Goal: Navigation & Orientation: Understand site structure

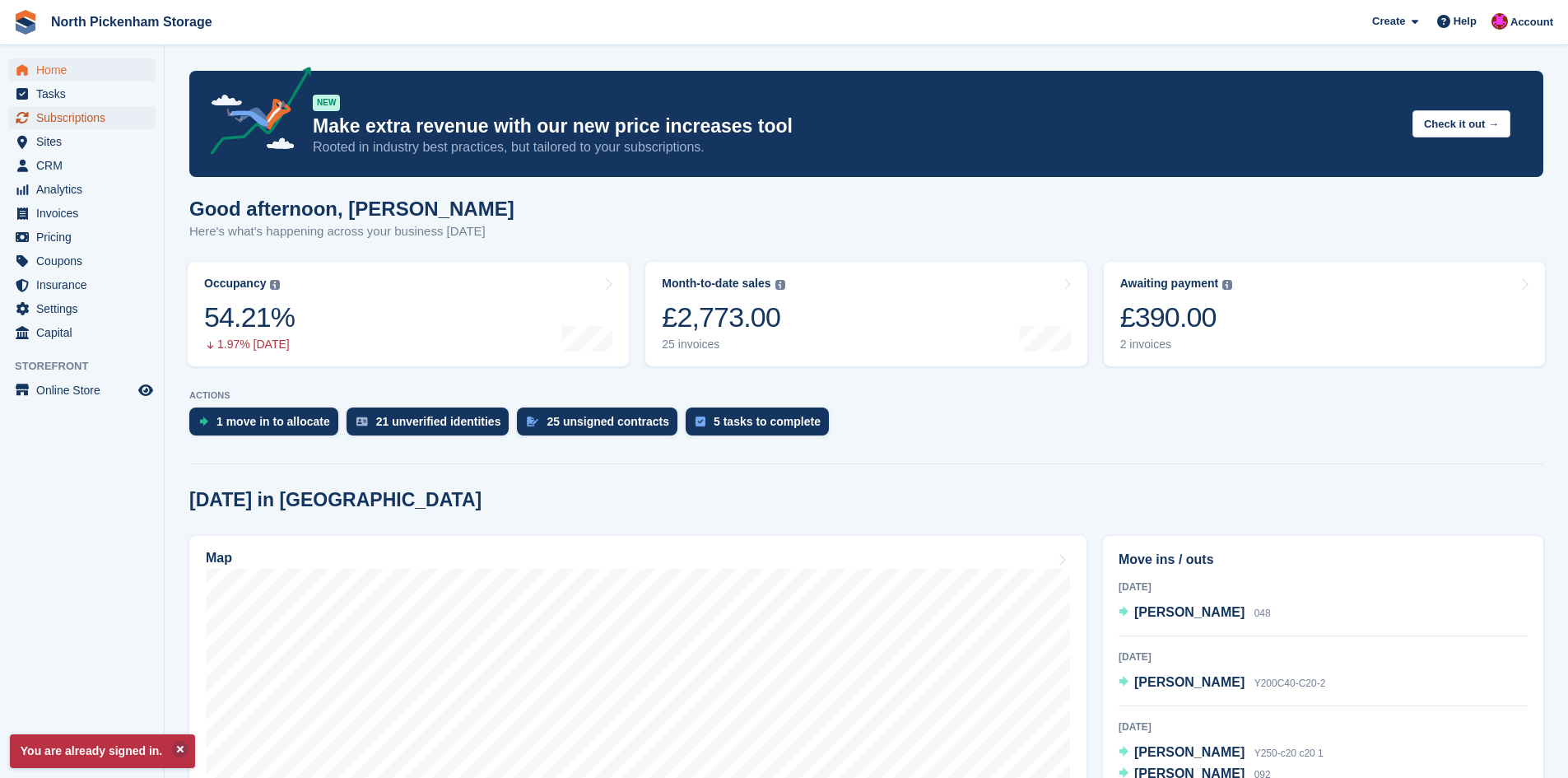
click at [89, 119] on span "Subscriptions" at bounding box center [85, 118] width 99 height 23
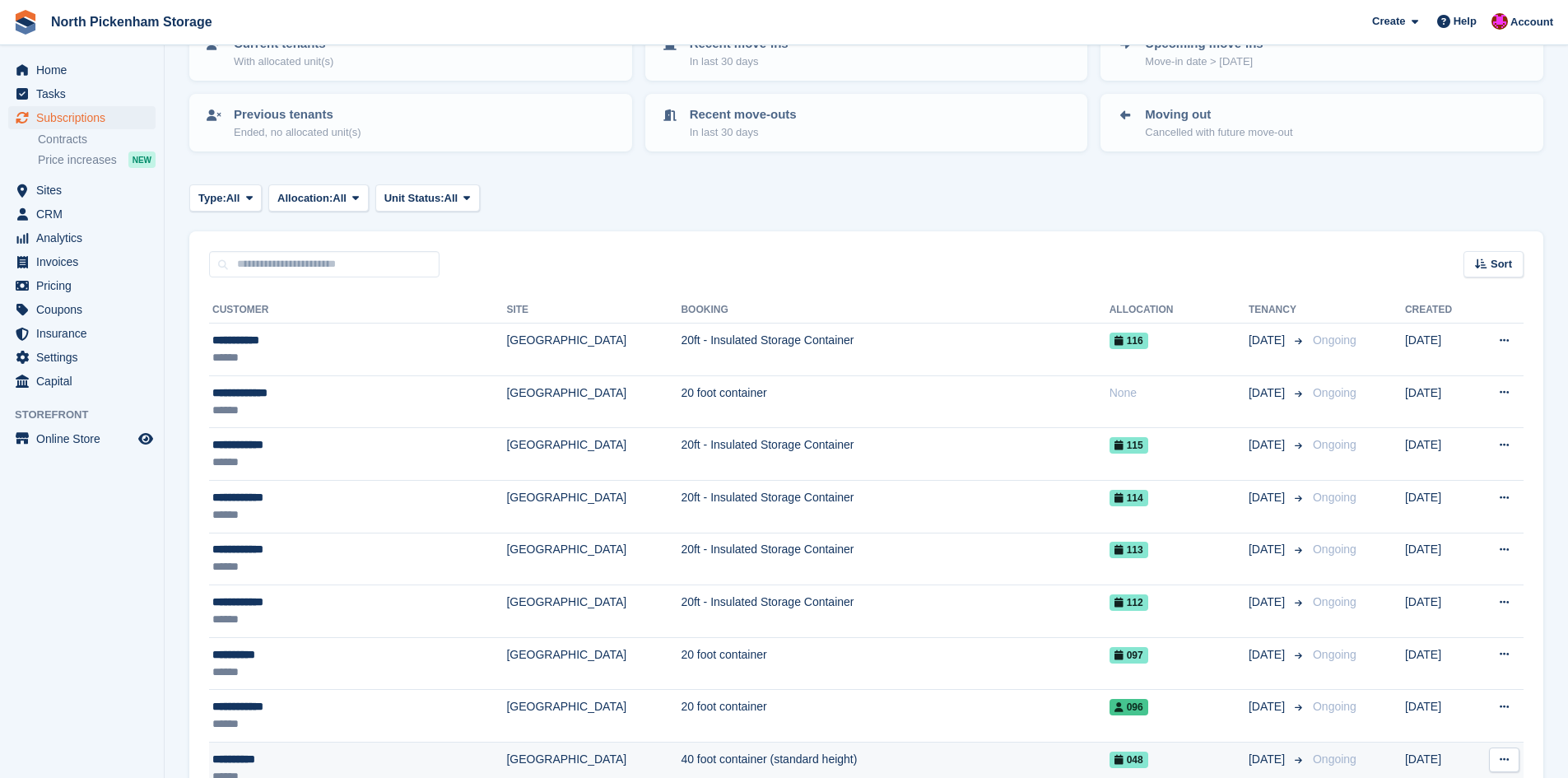
scroll to position [144, 0]
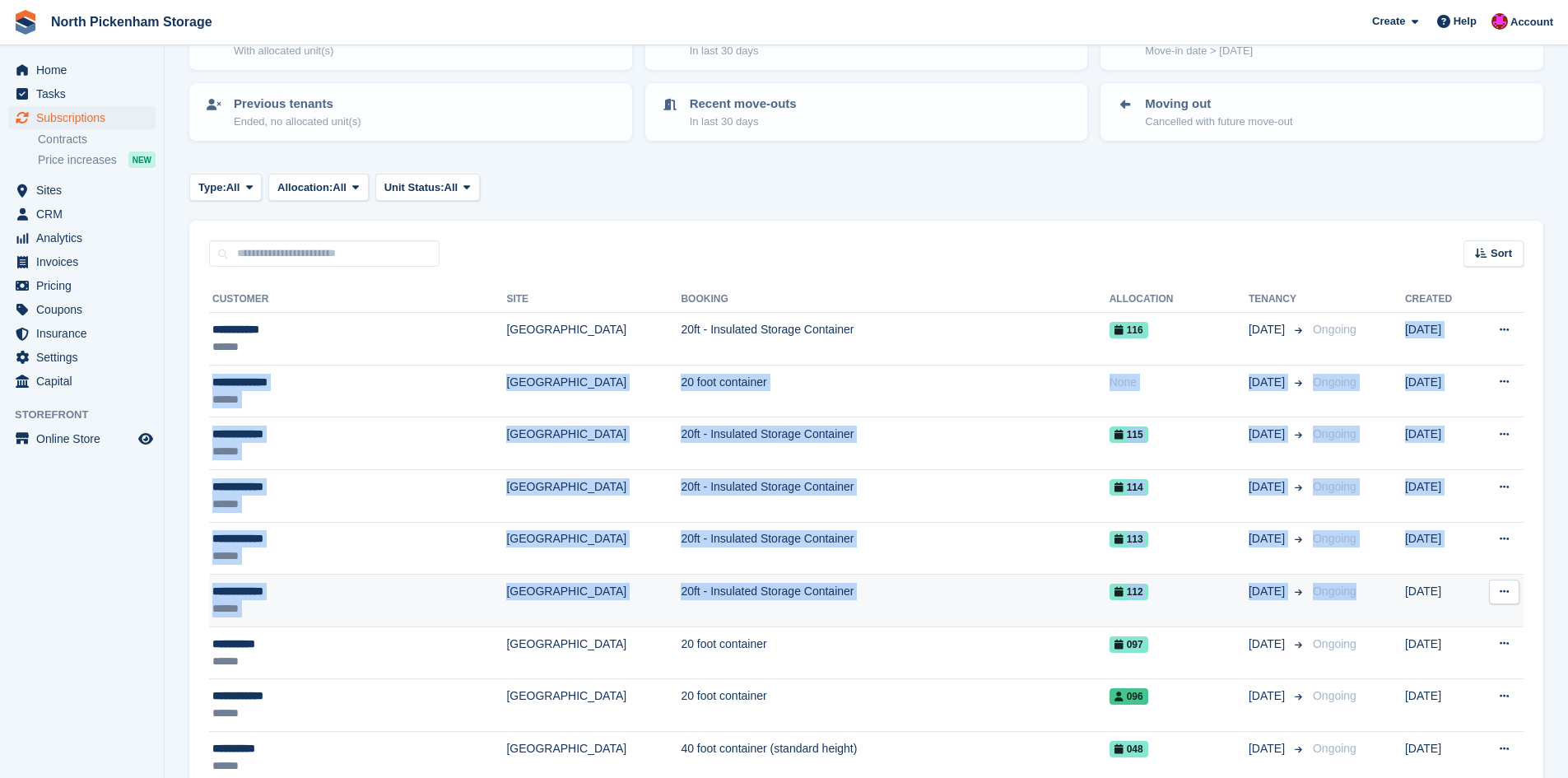
drag, startPoint x: 1374, startPoint y: 359, endPoint x: 1356, endPoint y: 591, distance: 232.7
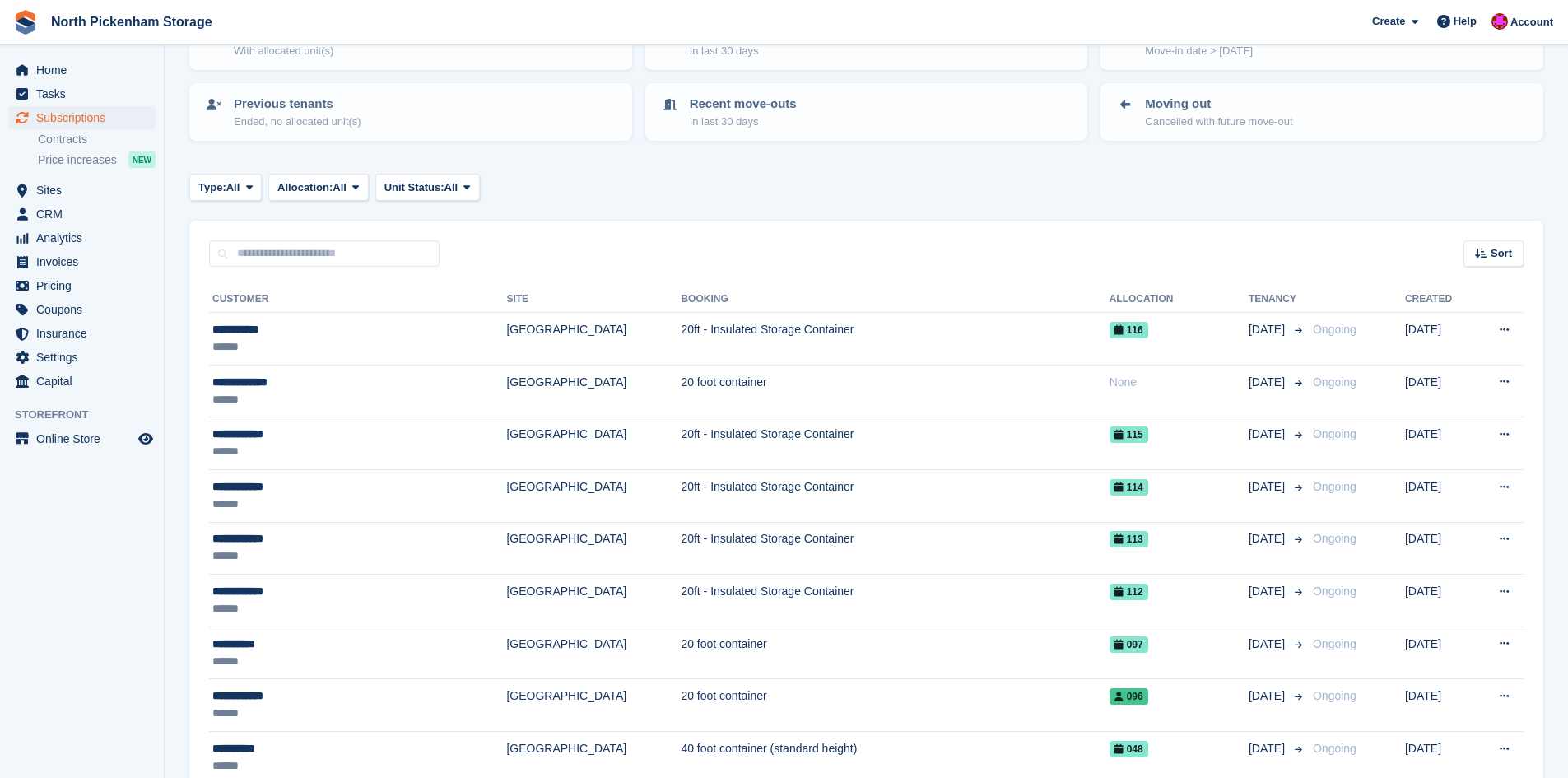
drag, startPoint x: 1356, startPoint y: 591, endPoint x: 1331, endPoint y: 198, distance: 393.8
click at [1331, 198] on div "Type: All All Upcoming Previous Active Ending Allocation: All All Allocated Una…" at bounding box center [866, 187] width 1354 height 28
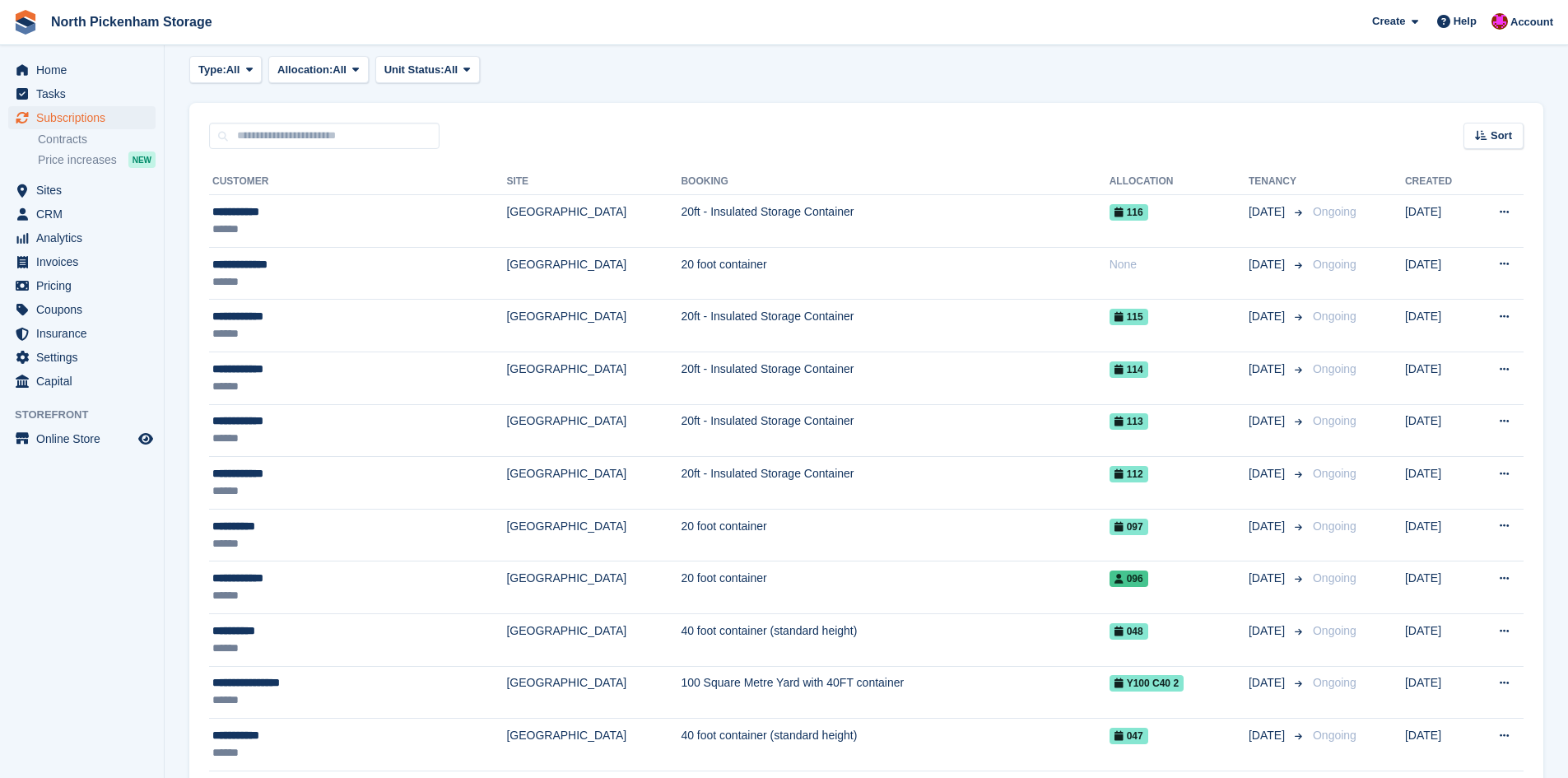
scroll to position [0, 0]
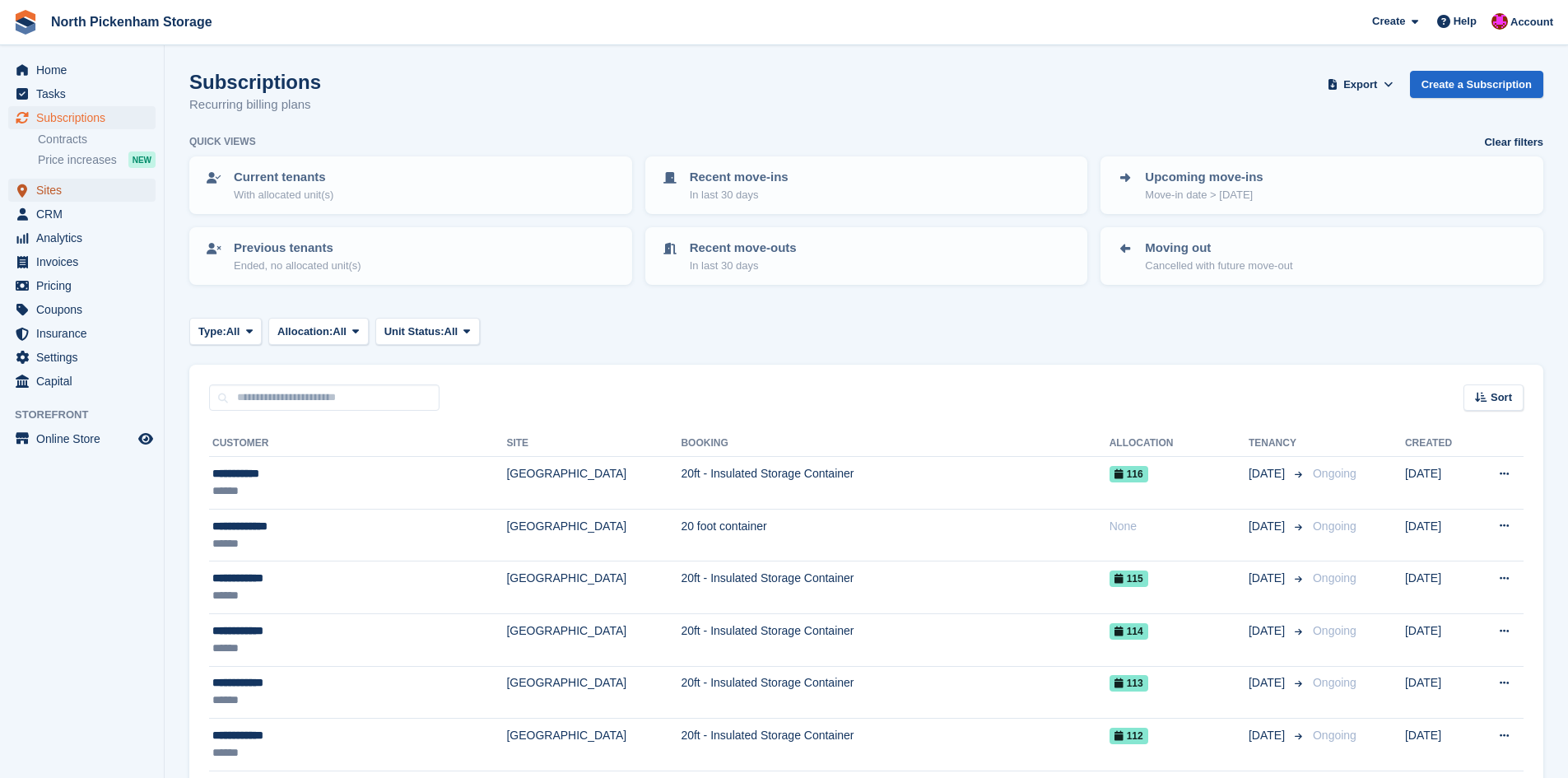
click at [62, 194] on span "Sites" at bounding box center [85, 190] width 99 height 23
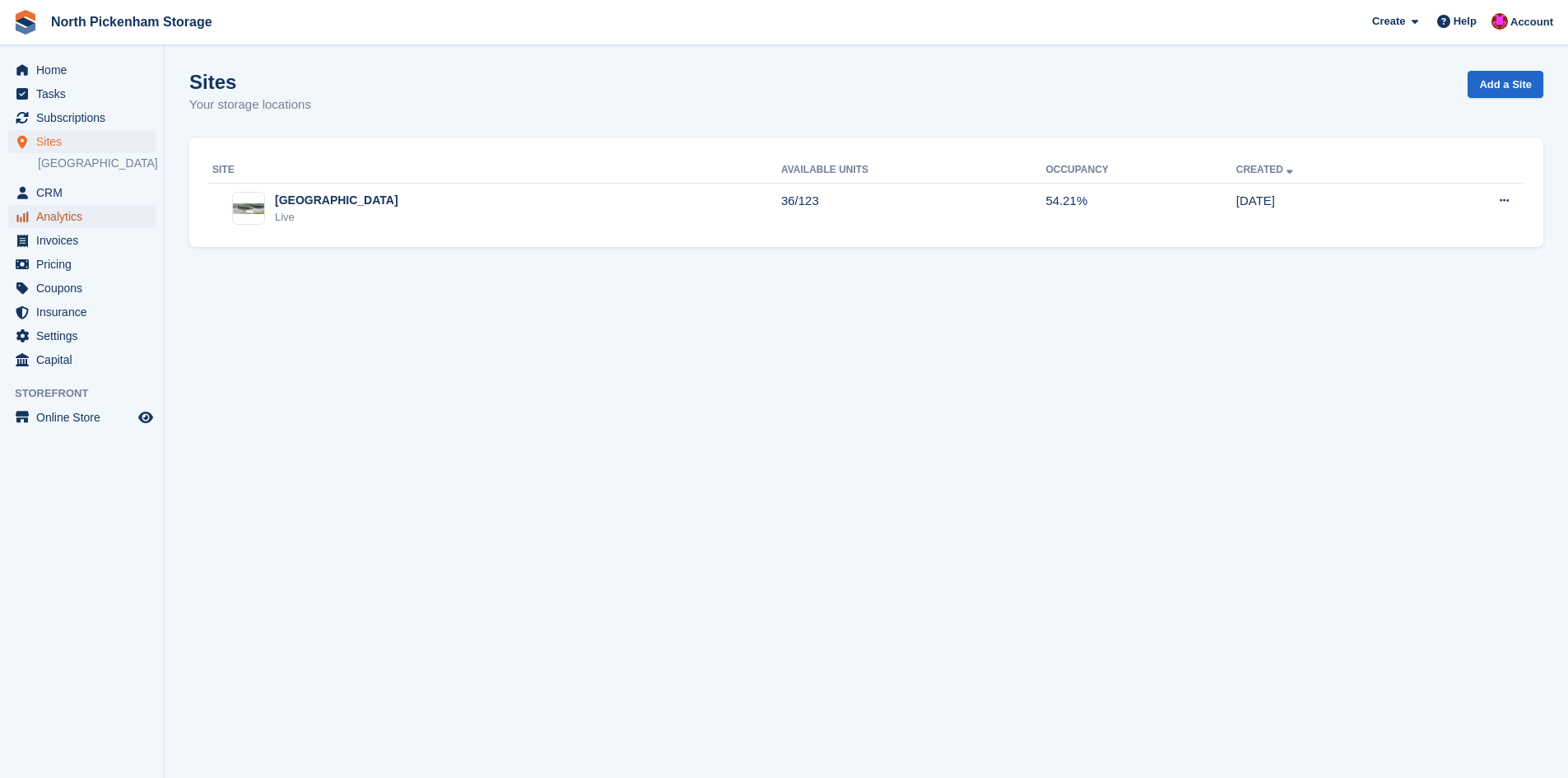
click at [80, 208] on span "Analytics" at bounding box center [85, 217] width 99 height 23
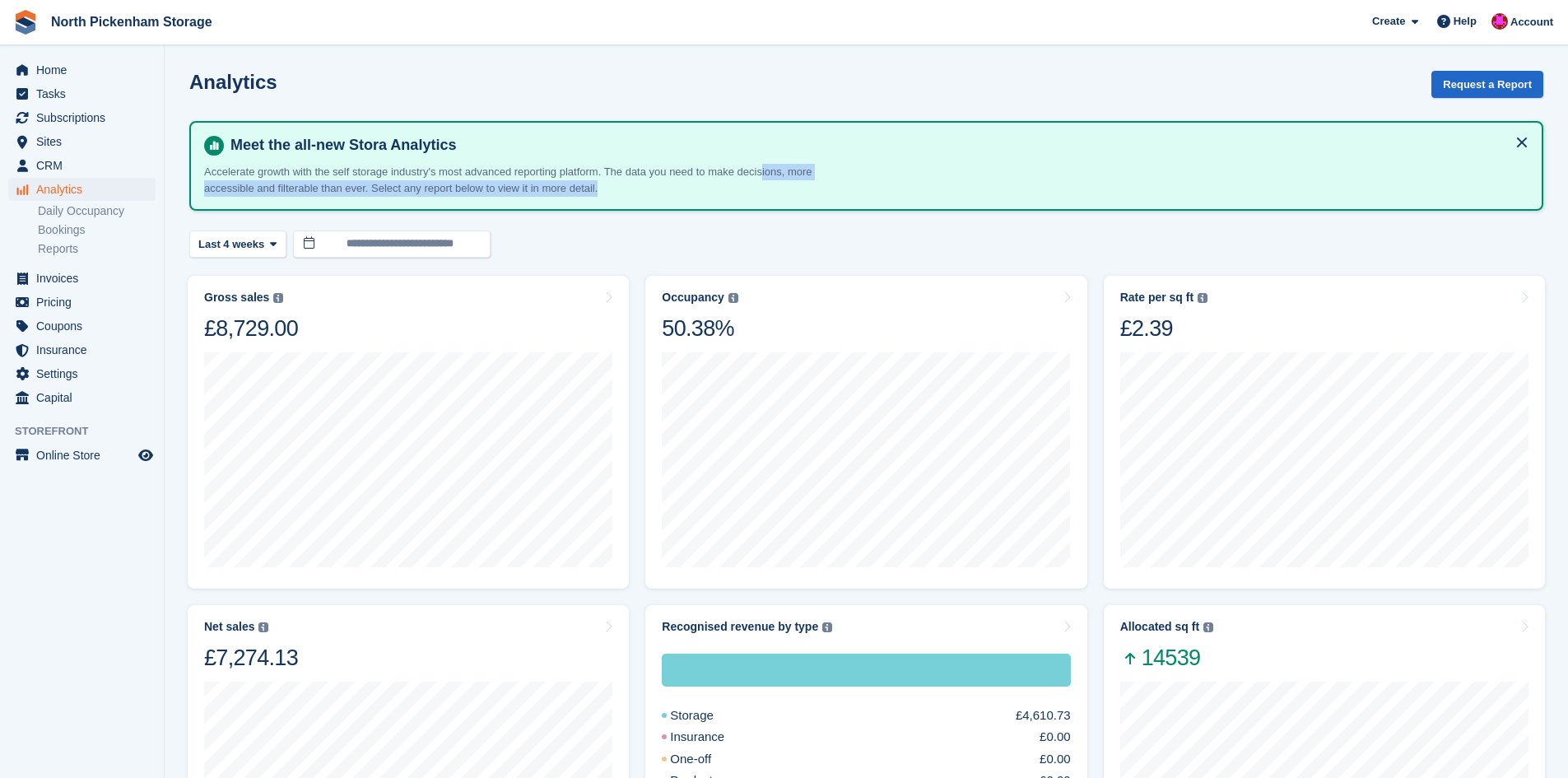
click at [764, 185] on p "Accelerate growth with the self storage industry's most advanced reporting plat…" at bounding box center [512, 180] width 617 height 32
click at [775, 185] on p "Accelerate growth with the self storage industry's most advanced reporting plat…" at bounding box center [512, 180] width 617 height 32
